Goal: Obtain resource: Obtain resource

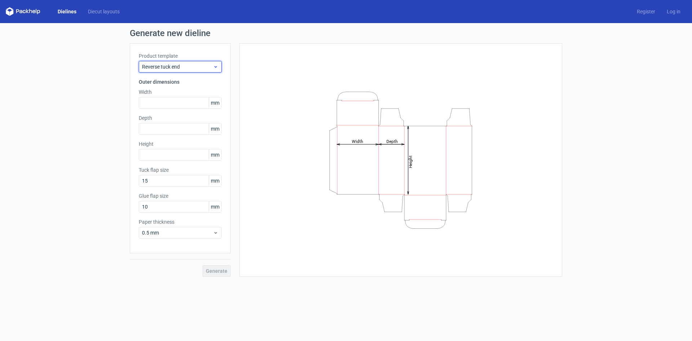
click at [216, 66] on icon at bounding box center [215, 67] width 5 height 6
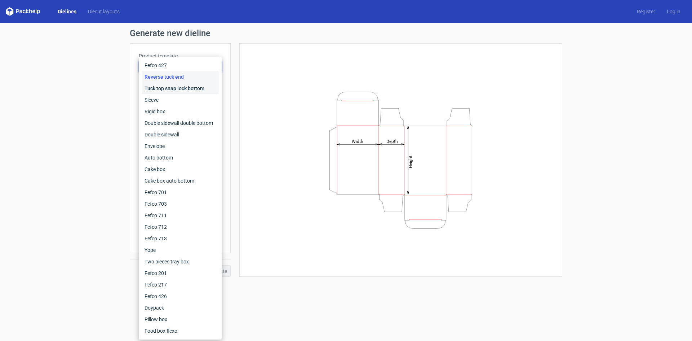
click at [190, 89] on div "Tuck top snap lock bottom" at bounding box center [180, 89] width 77 height 12
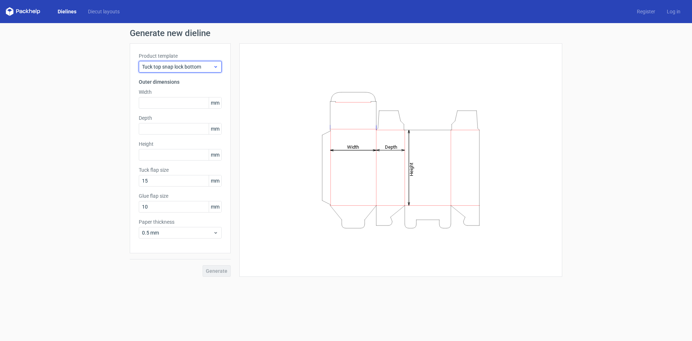
click at [220, 67] on div "Tuck top snap lock bottom" at bounding box center [180, 67] width 83 height 12
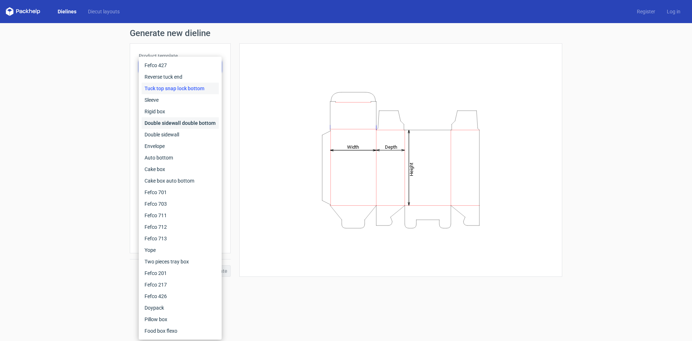
click at [176, 124] on div "Double sidewall double bottom" at bounding box center [180, 123] width 77 height 12
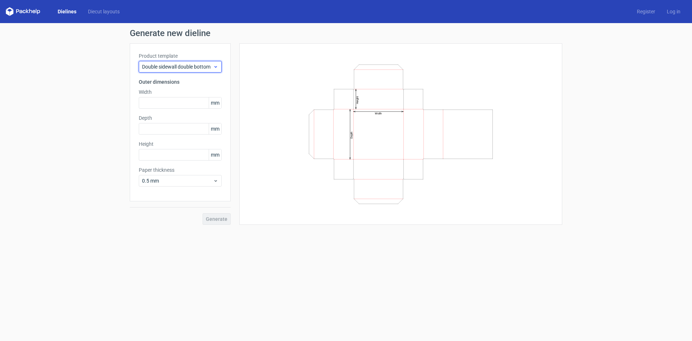
click at [212, 70] on span "Double sidewall double bottom" at bounding box center [177, 66] width 71 height 7
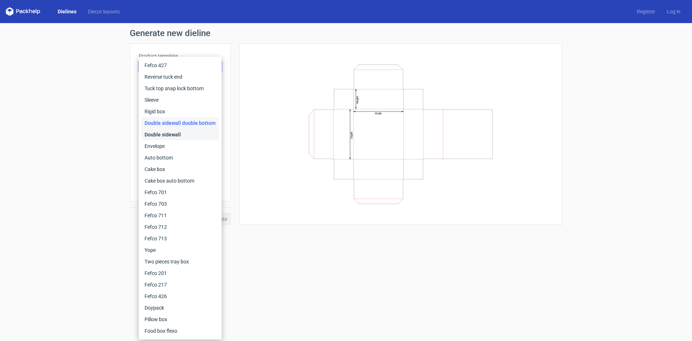
click at [176, 133] on div "Double sidewall" at bounding box center [180, 135] width 77 height 12
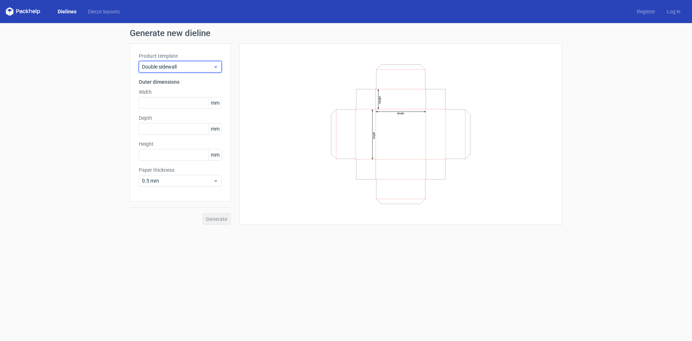
click at [216, 70] on div "Double sidewall" at bounding box center [180, 67] width 83 height 12
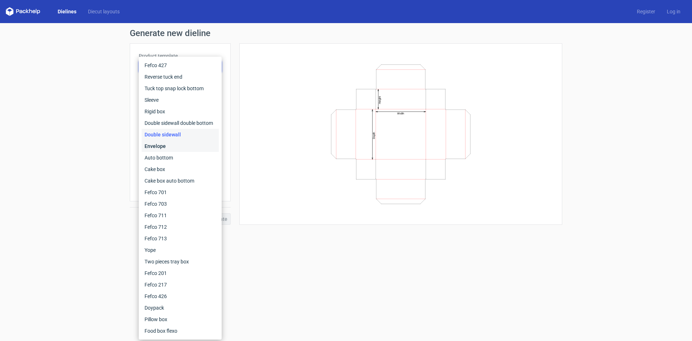
click at [178, 143] on div "Envelope" at bounding box center [180, 146] width 77 height 12
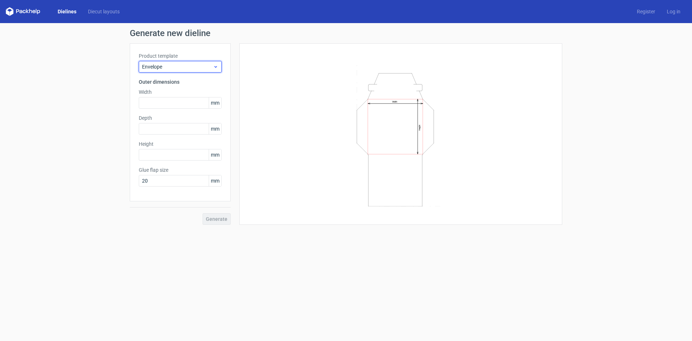
click at [216, 65] on icon at bounding box center [215, 67] width 5 height 6
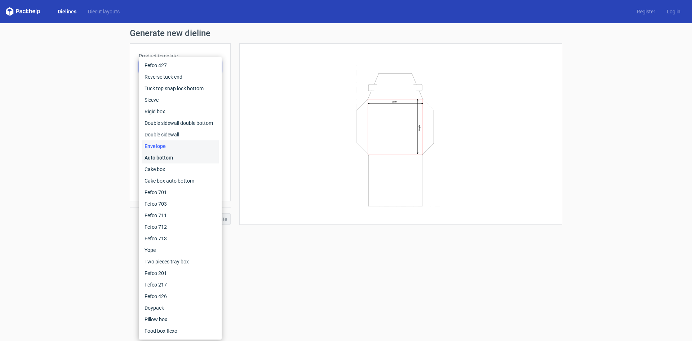
click at [173, 156] on div "Auto bottom" at bounding box center [180, 158] width 77 height 12
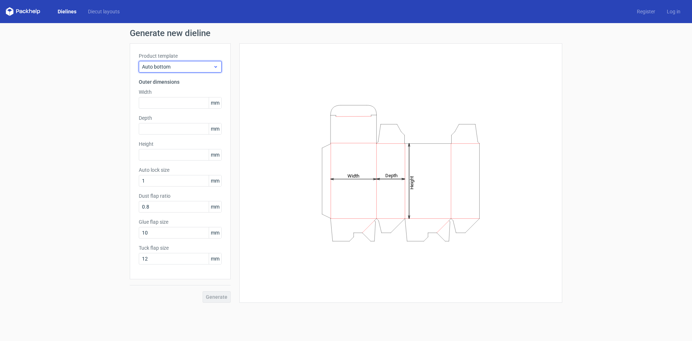
click at [212, 69] on span "Auto bottom" at bounding box center [177, 66] width 71 height 7
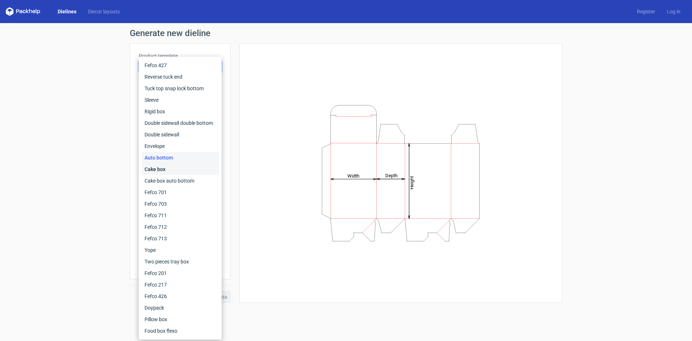
click at [165, 168] on div "Cake box" at bounding box center [180, 169] width 77 height 12
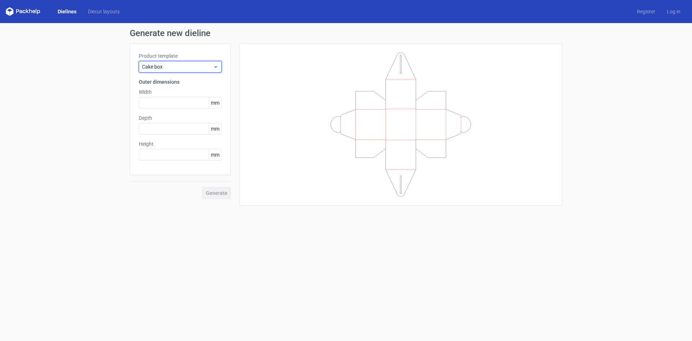
click at [211, 66] on span "Cake box" at bounding box center [177, 66] width 71 height 7
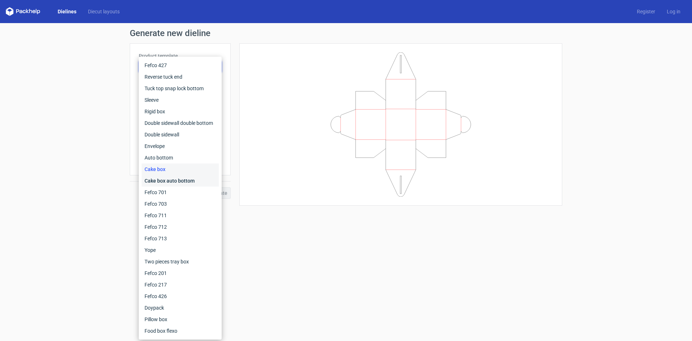
click at [171, 181] on div "Cake box auto bottom" at bounding box center [180, 181] width 77 height 12
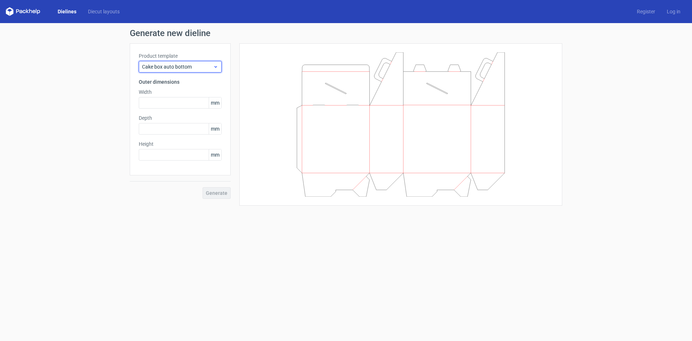
click at [204, 67] on span "Cake box auto bottom" at bounding box center [177, 66] width 71 height 7
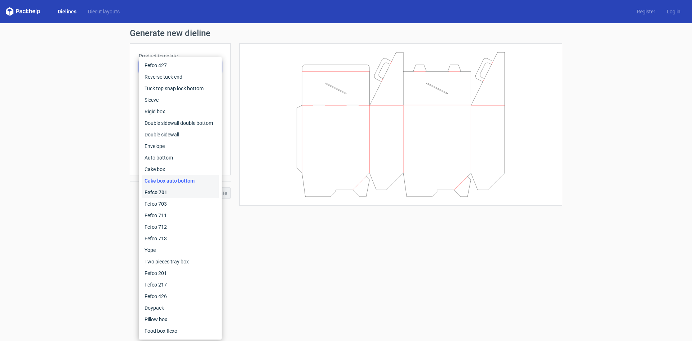
click at [168, 190] on div "Fefco 701" at bounding box center [180, 192] width 77 height 12
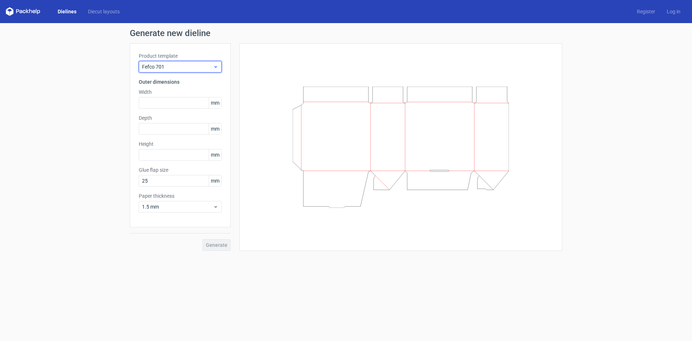
click at [206, 66] on span "Fefco 701" at bounding box center [177, 66] width 71 height 7
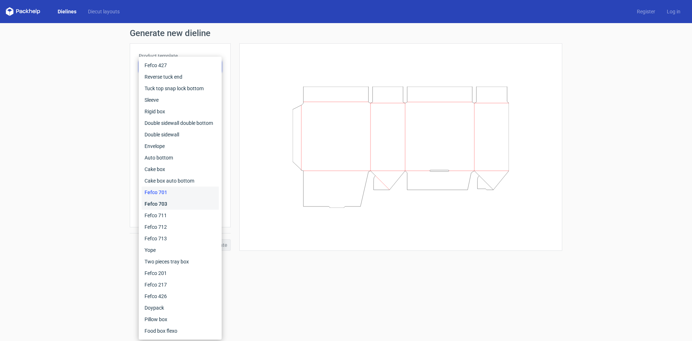
click at [165, 205] on div "Fefco 703" at bounding box center [180, 204] width 77 height 12
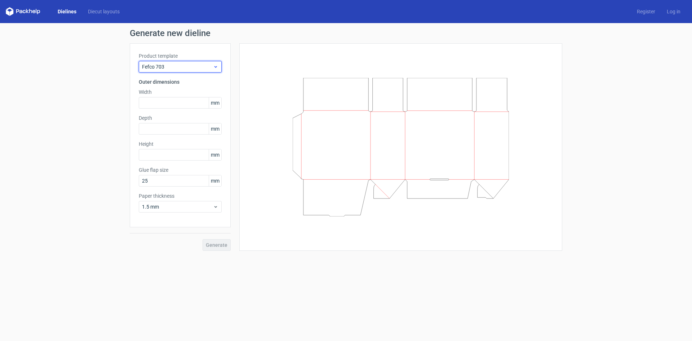
click at [188, 72] on div "Fefco 703" at bounding box center [180, 67] width 83 height 12
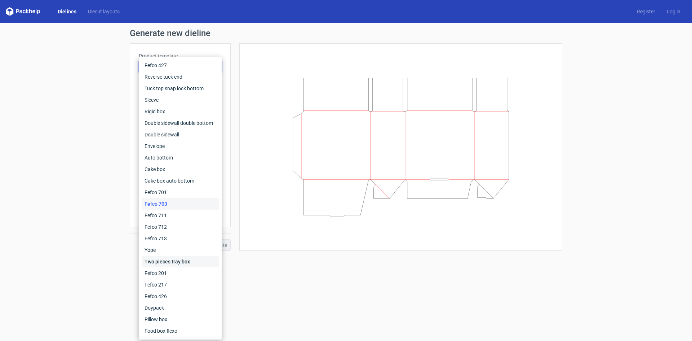
click at [166, 262] on div "Two pieces tray box" at bounding box center [180, 262] width 77 height 12
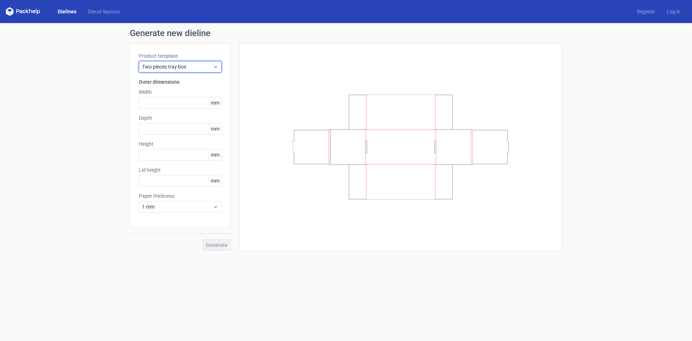
click at [198, 71] on div "Two pieces tray box" at bounding box center [180, 67] width 83 height 12
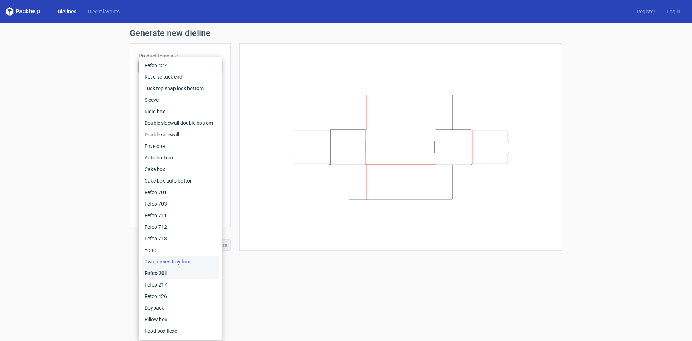
click at [161, 270] on div "Fefco 201" at bounding box center [180, 273] width 77 height 12
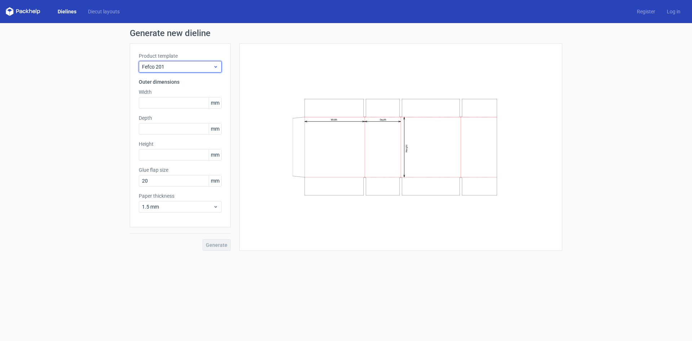
click at [205, 68] on span "Fefco 201" at bounding box center [177, 66] width 71 height 7
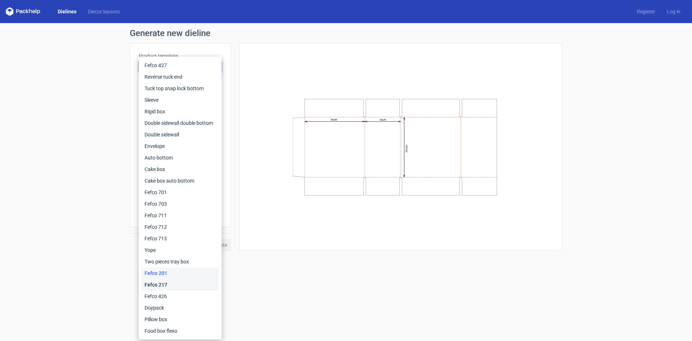
click at [174, 284] on div "Fefco 217" at bounding box center [180, 285] width 77 height 12
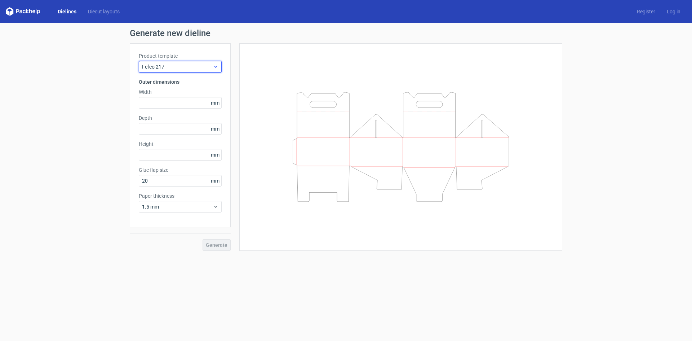
click at [202, 69] on span "Fefco 217" at bounding box center [177, 66] width 71 height 7
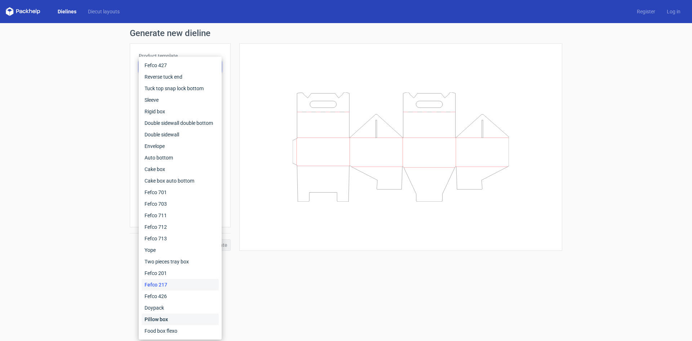
click at [172, 318] on div "Pillow box" at bounding box center [180, 319] width 77 height 12
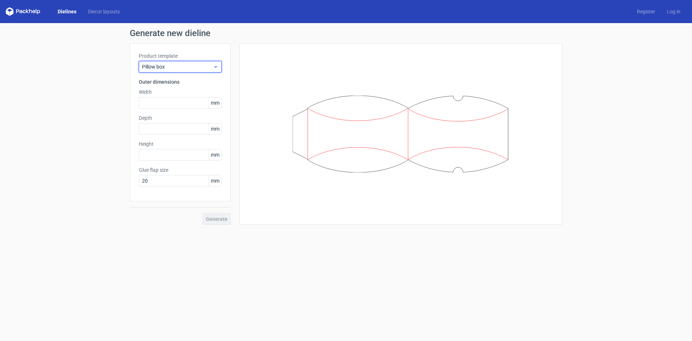
click at [208, 66] on span "Pillow box" at bounding box center [177, 66] width 71 height 7
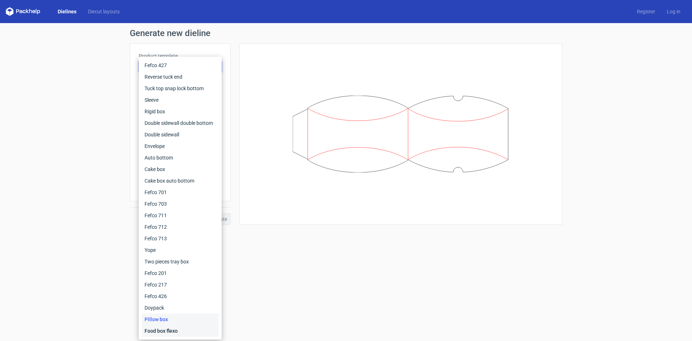
click at [170, 329] on div "Food box flexo" at bounding box center [180, 331] width 77 height 12
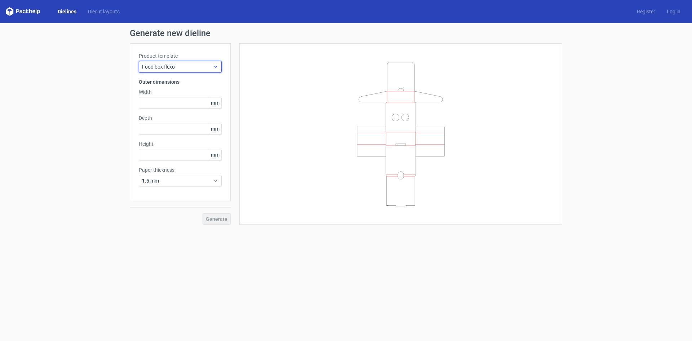
click at [211, 61] on div "Food box flexo" at bounding box center [180, 67] width 83 height 12
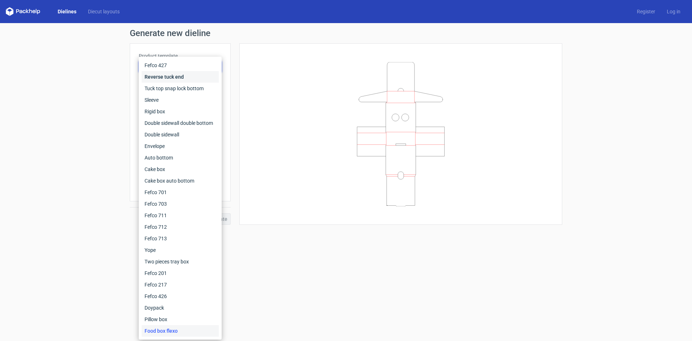
click at [201, 74] on div "Reverse tuck end" at bounding box center [180, 77] width 77 height 12
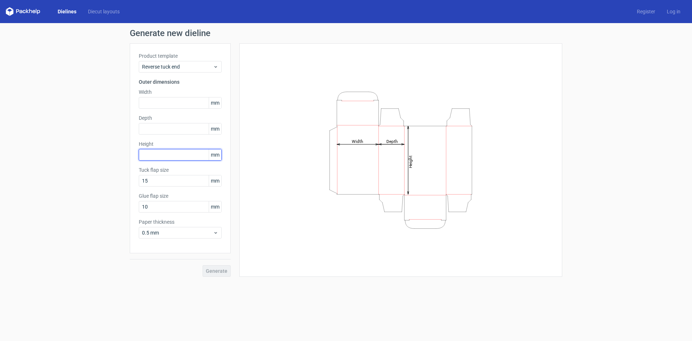
click at [152, 152] on input "text" at bounding box center [180, 155] width 83 height 12
type input "480"
click at [163, 128] on input "text" at bounding box center [180, 129] width 83 height 12
click at [154, 128] on input "text" at bounding box center [180, 129] width 83 height 12
type input "250"
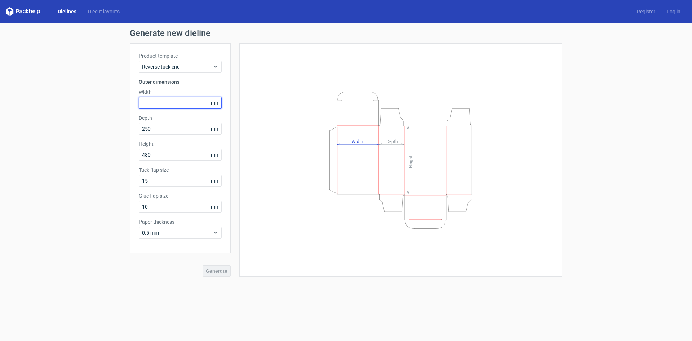
click at [160, 101] on input "text" at bounding box center [180, 103] width 83 height 12
type input "95"
click at [214, 268] on span "Generate" at bounding box center [217, 270] width 22 height 5
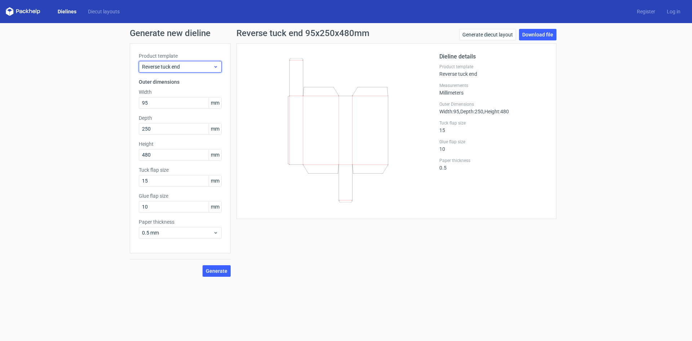
click at [217, 66] on use at bounding box center [215, 67] width 3 height 2
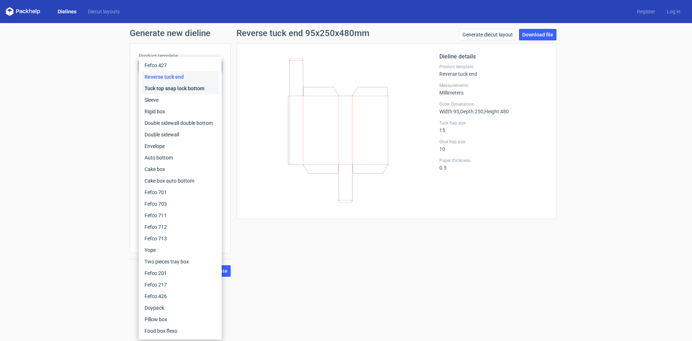
click at [198, 89] on div "Tuck top snap lock bottom" at bounding box center [180, 89] width 77 height 12
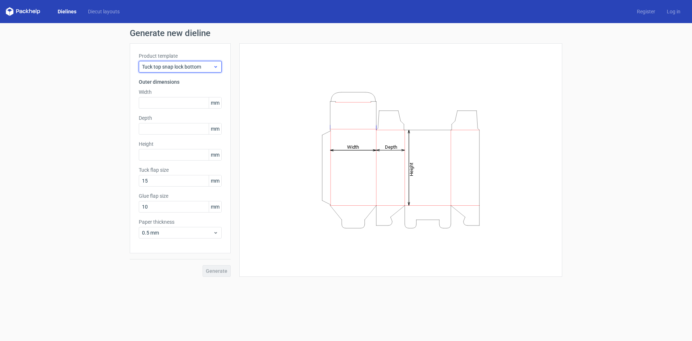
click at [211, 66] on span "Tuck top snap lock bottom" at bounding box center [177, 66] width 71 height 7
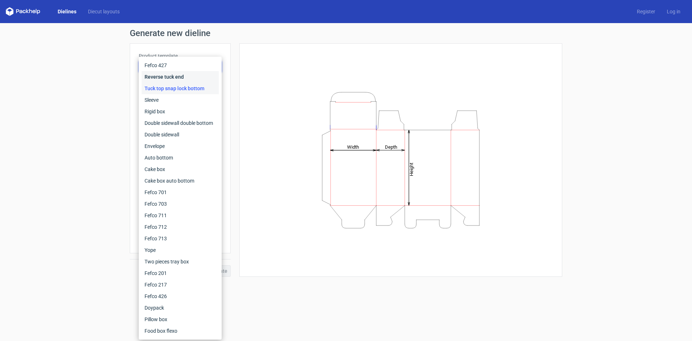
click at [188, 77] on div "Reverse tuck end" at bounding box center [180, 77] width 77 height 12
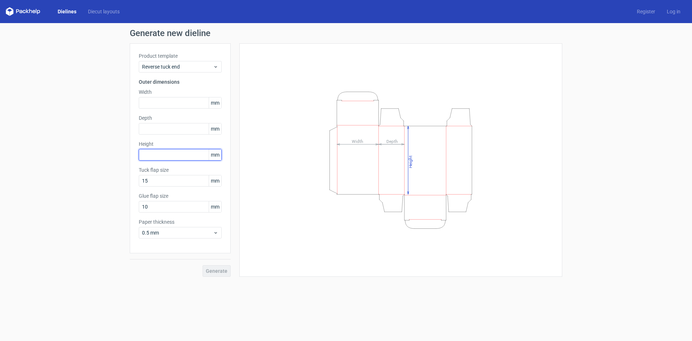
click at [168, 156] on input "text" at bounding box center [180, 155] width 83 height 12
type input "480"
click at [159, 128] on input "text" at bounding box center [180, 129] width 83 height 12
type input "250"
click at [167, 102] on input "text" at bounding box center [180, 103] width 83 height 12
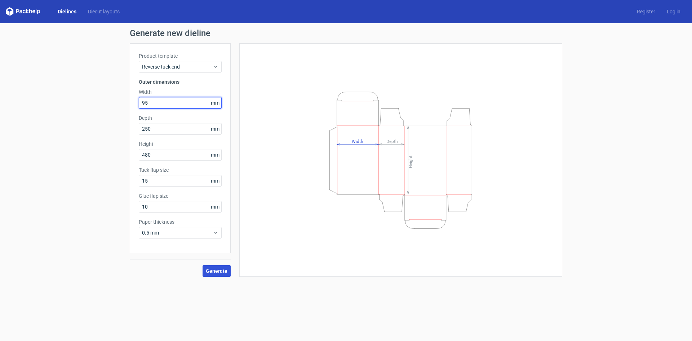
type input "95"
click at [214, 272] on span "Generate" at bounding box center [217, 270] width 22 height 5
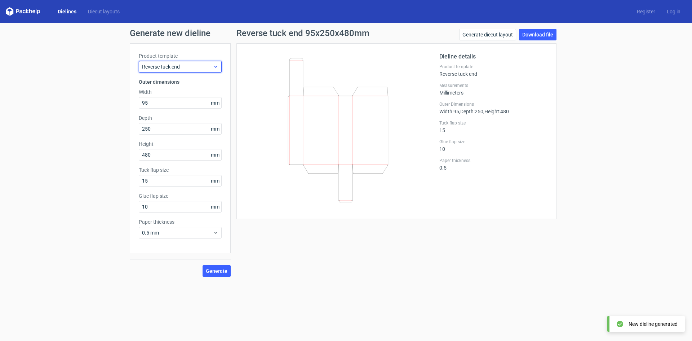
click at [202, 68] on span "Reverse tuck end" at bounding box center [177, 66] width 71 height 7
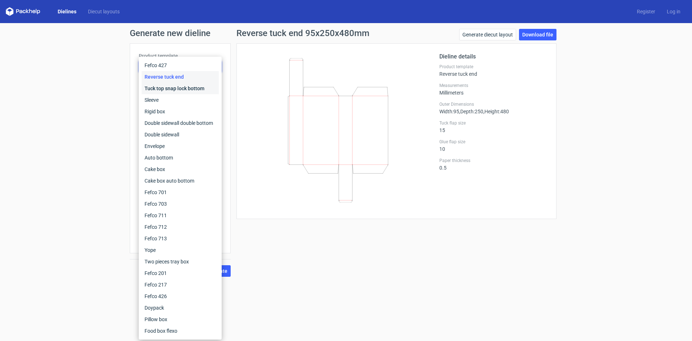
click at [197, 85] on div "Tuck top snap lock bottom" at bounding box center [180, 89] width 77 height 12
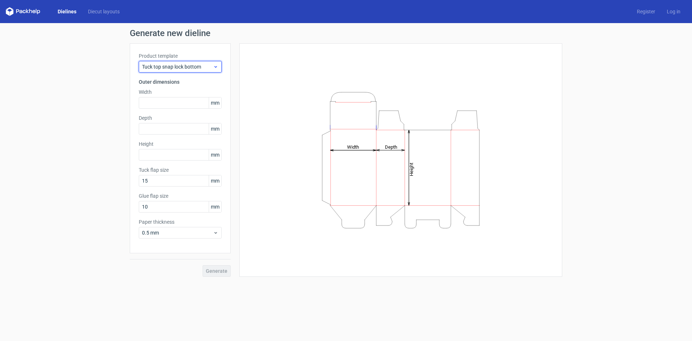
click at [204, 68] on span "Tuck top snap lock bottom" at bounding box center [177, 66] width 71 height 7
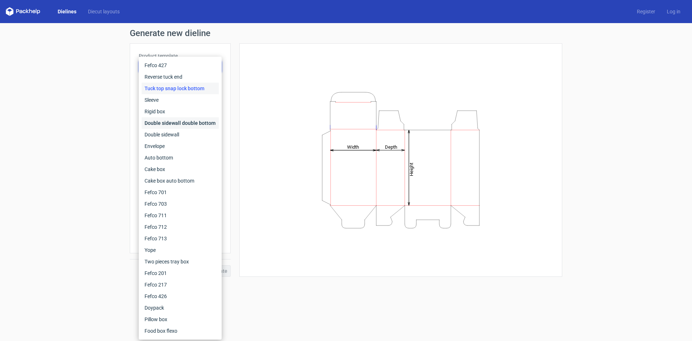
click at [180, 123] on div "Double sidewall double bottom" at bounding box center [180, 123] width 77 height 12
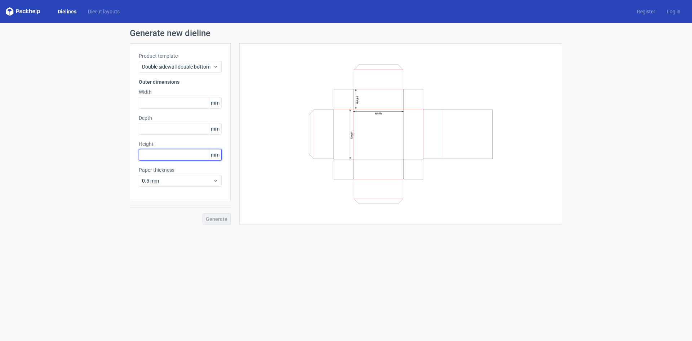
click at [169, 152] on input "text" at bounding box center [180, 155] width 83 height 12
type input "480"
click at [166, 127] on input "text" at bounding box center [180, 129] width 83 height 12
type input "250"
click at [164, 102] on input "text" at bounding box center [180, 103] width 83 height 12
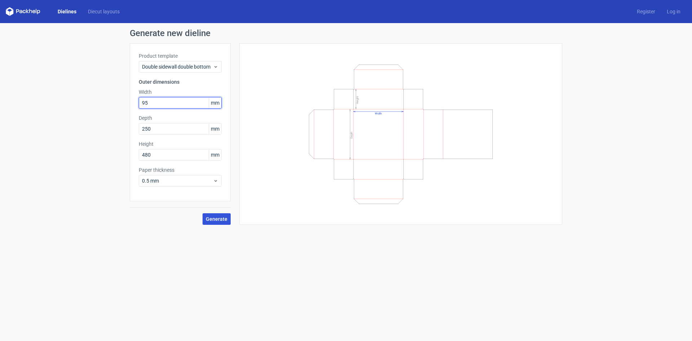
type input "95"
click at [223, 219] on span "Generate" at bounding box center [217, 218] width 22 height 5
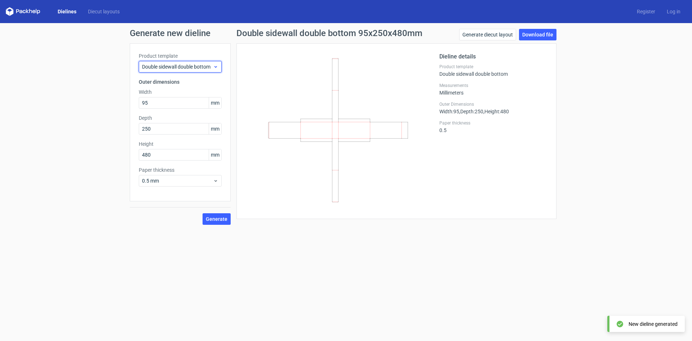
click at [210, 68] on span "Double sidewall double bottom" at bounding box center [177, 66] width 71 height 7
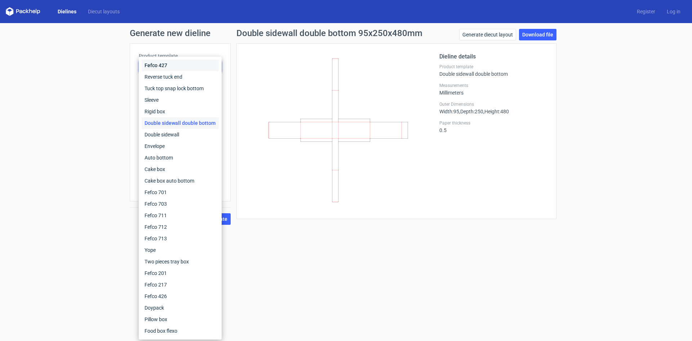
click at [210, 68] on div "Fefco 427" at bounding box center [180, 65] width 77 height 12
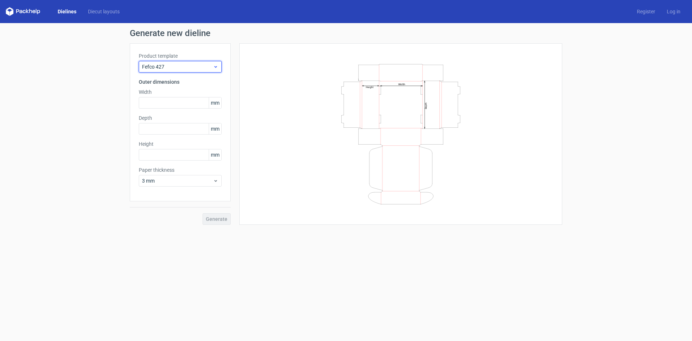
click at [203, 68] on span "Fefco 427" at bounding box center [177, 66] width 71 height 7
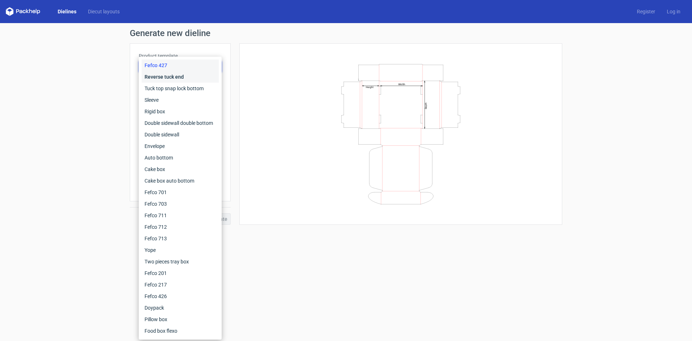
click at [187, 80] on div "Reverse tuck end" at bounding box center [180, 77] width 77 height 12
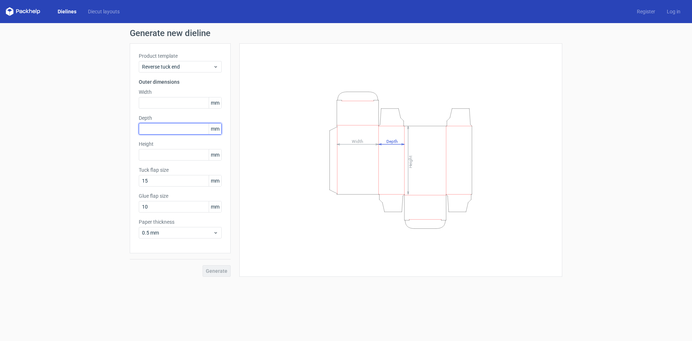
click at [166, 129] on input "text" at bounding box center [180, 129] width 83 height 12
type input "95"
click at [161, 104] on input "text" at bounding box center [180, 103] width 83 height 12
type input "250"
click at [163, 153] on input "text" at bounding box center [180, 155] width 83 height 12
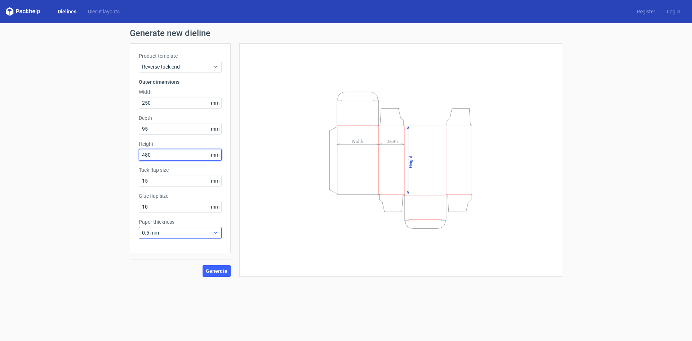
type input "480"
click at [194, 231] on span "0.5 mm" at bounding box center [177, 232] width 71 height 7
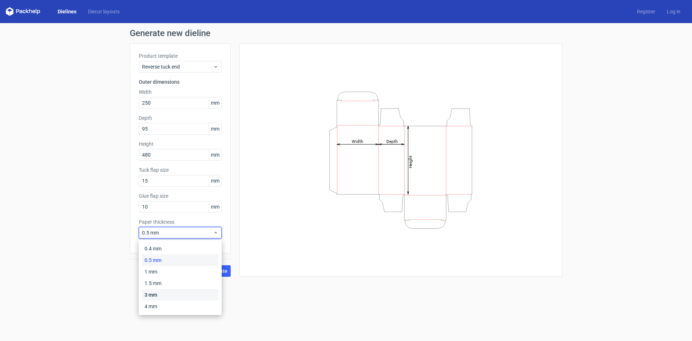
click at [157, 293] on div "3 mm" at bounding box center [180, 295] width 77 height 12
click at [208, 232] on span "3 mm" at bounding box center [177, 232] width 71 height 7
click at [158, 293] on div "3 mm" at bounding box center [180, 295] width 77 height 12
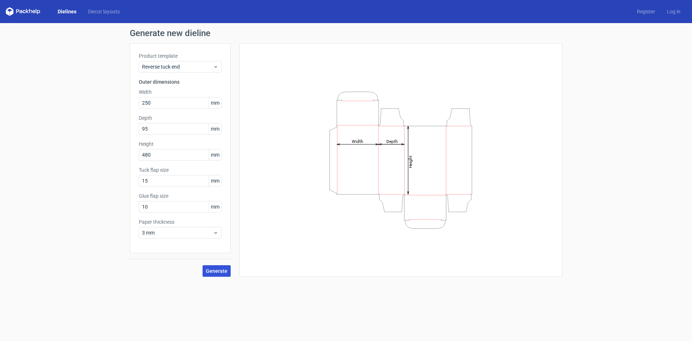
click at [217, 269] on span "Generate" at bounding box center [217, 270] width 22 height 5
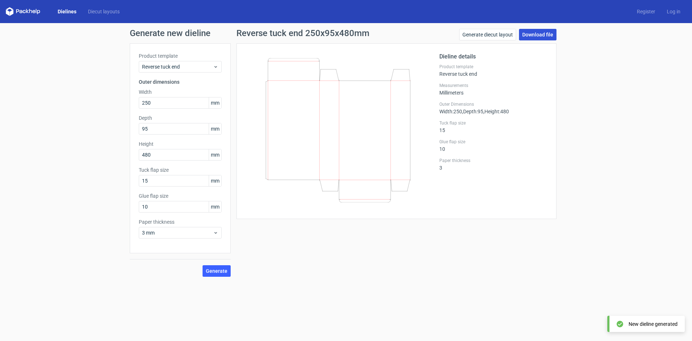
click at [539, 36] on link "Download file" at bounding box center [537, 35] width 37 height 12
click at [504, 160] on label "Paper thickness" at bounding box center [493, 161] width 108 height 6
click at [531, 35] on link "Download file" at bounding box center [537, 35] width 37 height 12
click at [576, 181] on div "Generate new dieline Product template Reverse tuck end Outer dimensions Width 2…" at bounding box center [346, 152] width 692 height 259
click at [175, 107] on input "250" at bounding box center [180, 103] width 83 height 12
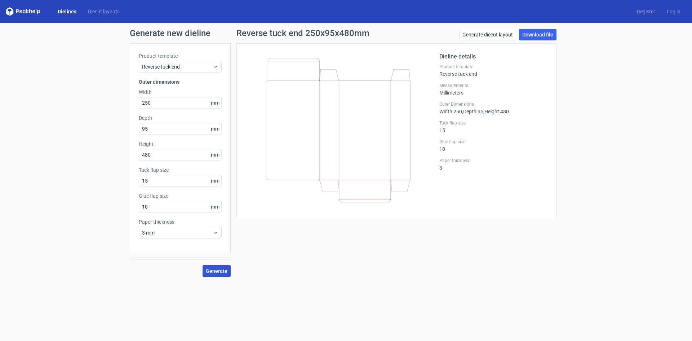
drag, startPoint x: 224, startPoint y: 270, endPoint x: 234, endPoint y: 270, distance: 10.5
click at [224, 270] on span "Generate" at bounding box center [217, 270] width 22 height 5
click at [501, 36] on link "Generate diecut layout" at bounding box center [487, 35] width 57 height 12
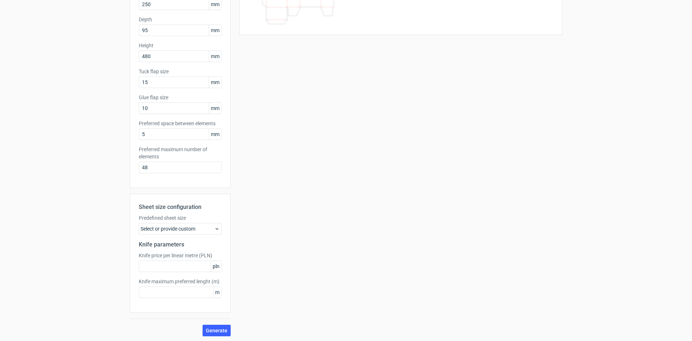
scroll to position [99, 0]
click at [216, 328] on span "Generate" at bounding box center [217, 329] width 22 height 5
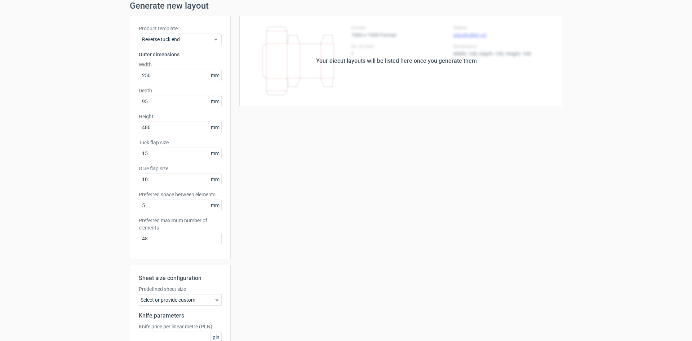
scroll to position [0, 0]
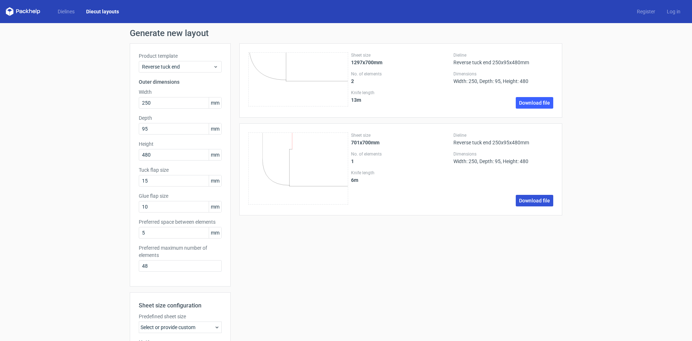
click at [529, 198] on link "Download file" at bounding box center [534, 201] width 37 height 12
